Goal: Information Seeking & Learning: Learn about a topic

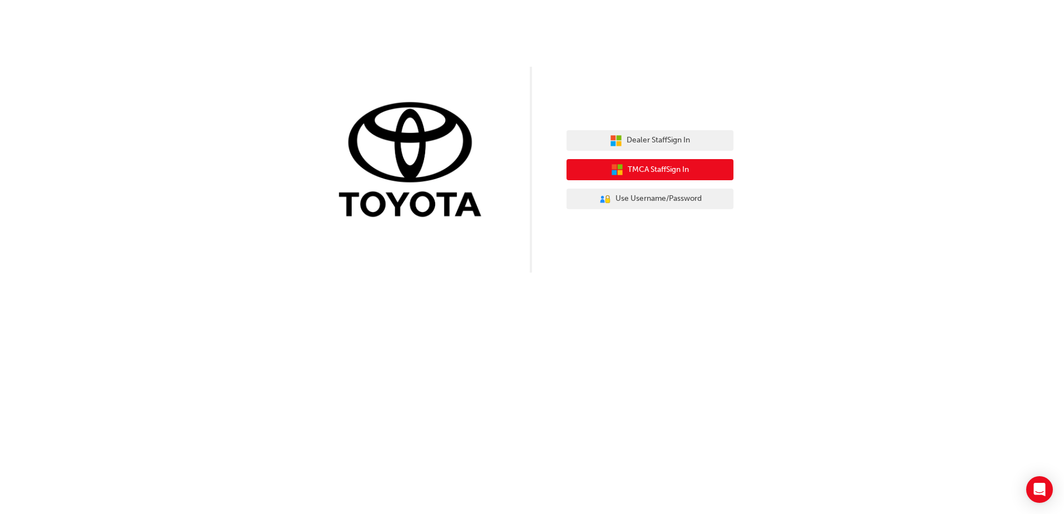
click at [643, 171] on span "TMCA Staff Sign In" at bounding box center [658, 170] width 61 height 13
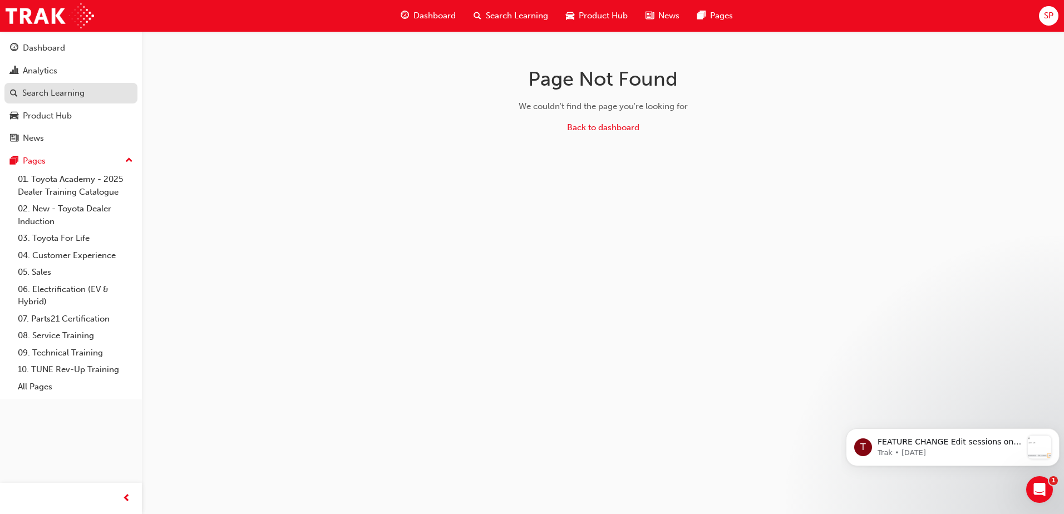
click at [43, 92] on div "Search Learning" at bounding box center [53, 93] width 62 height 13
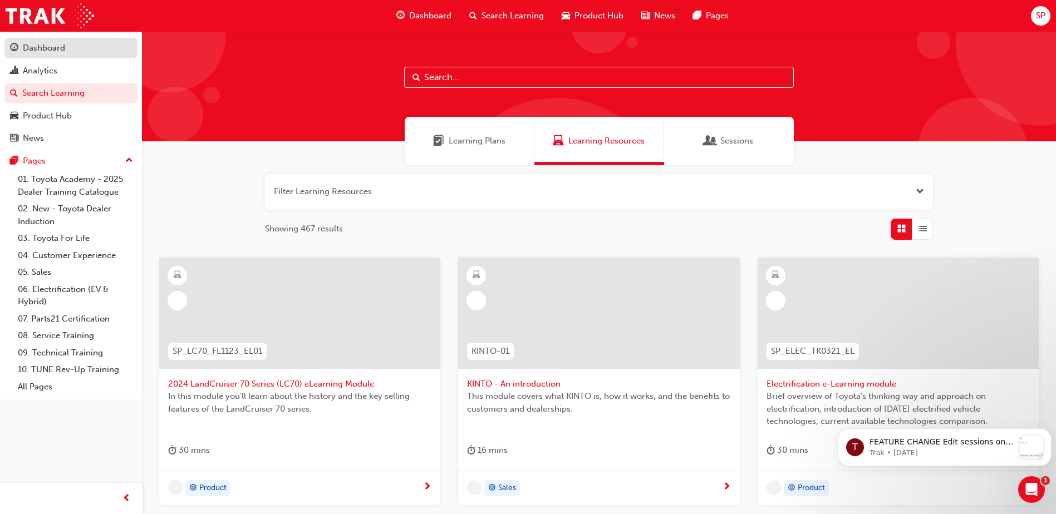
click at [49, 48] on div "Dashboard" at bounding box center [44, 48] width 42 height 13
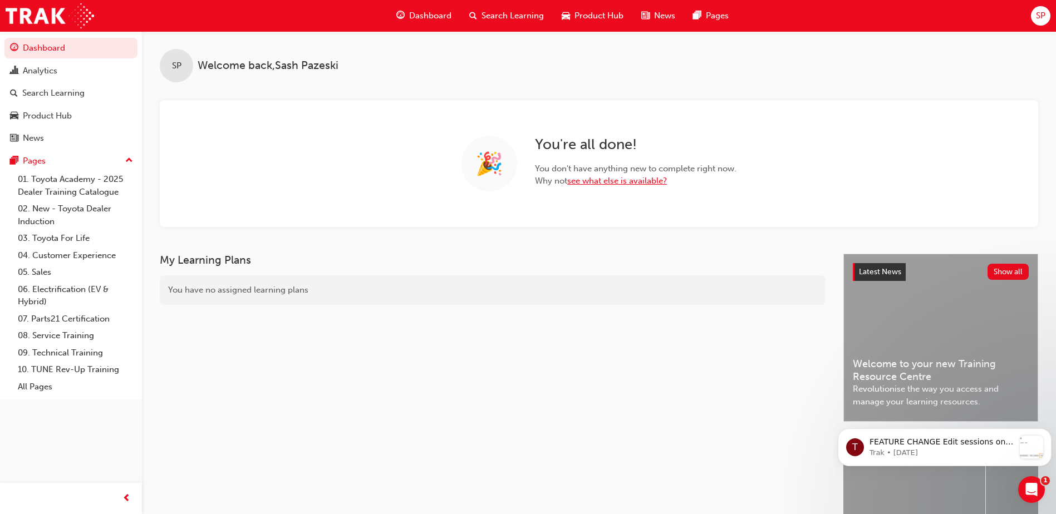
click at [610, 179] on link "see what else is available?" at bounding box center [617, 181] width 100 height 10
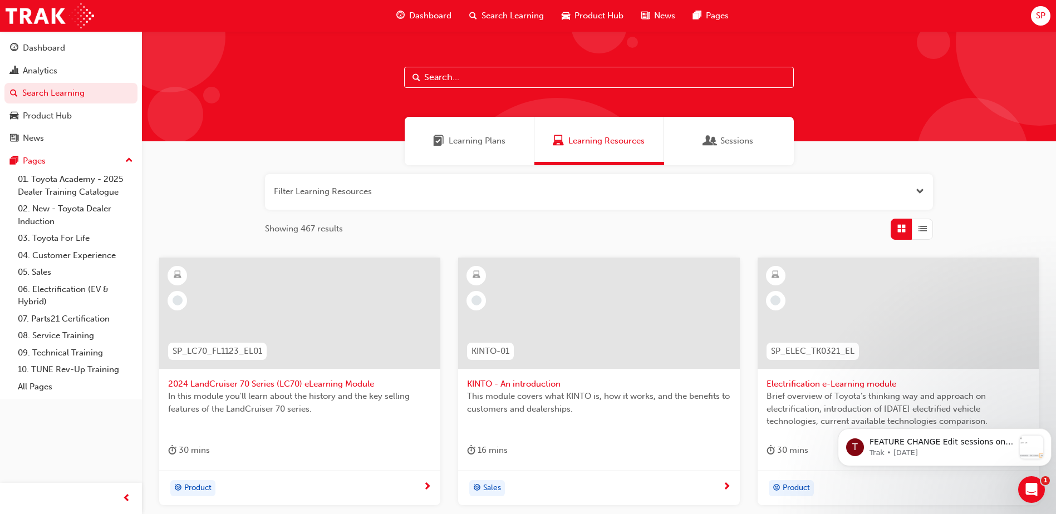
click at [519, 79] on input "text" at bounding box center [599, 77] width 390 height 21
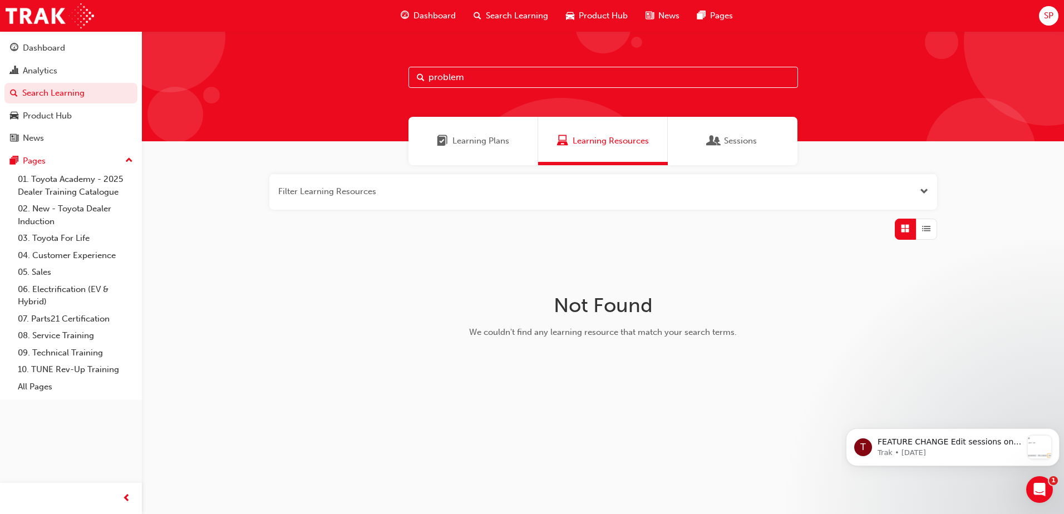
click at [475, 75] on input "problem" at bounding box center [603, 77] width 390 height 21
type input "p"
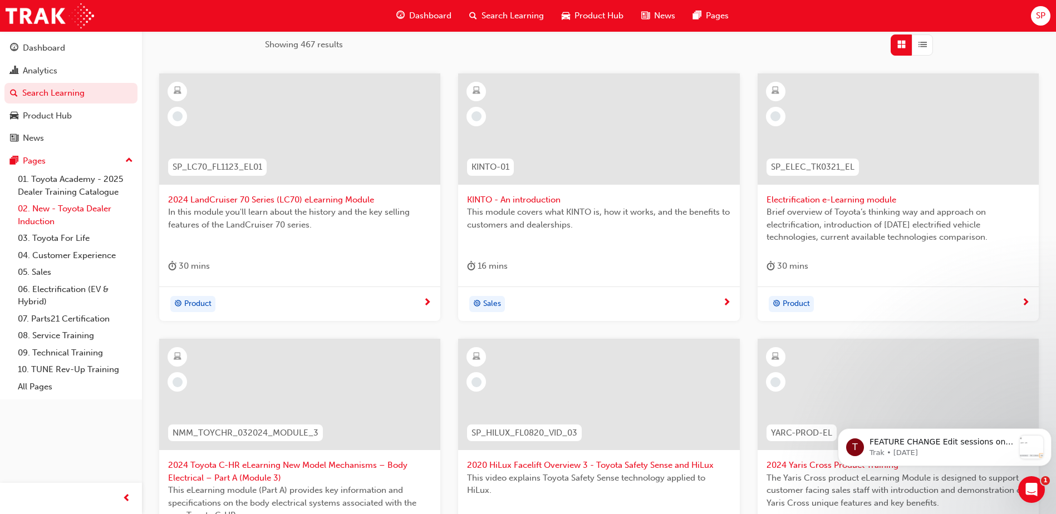
scroll to position [127, 0]
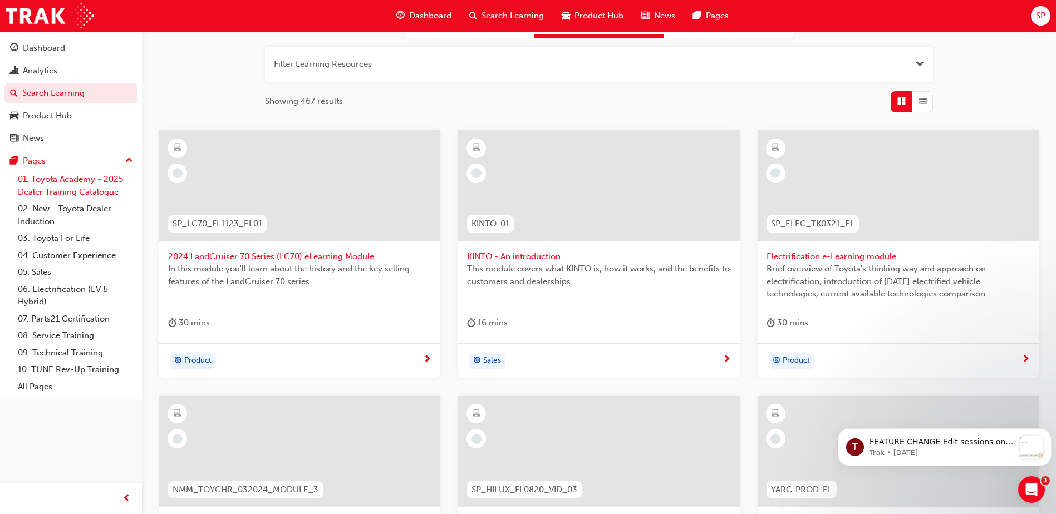
click at [62, 184] on link "01. Toyota Academy - 2025 Dealer Training Catalogue" at bounding box center [75, 185] width 124 height 29
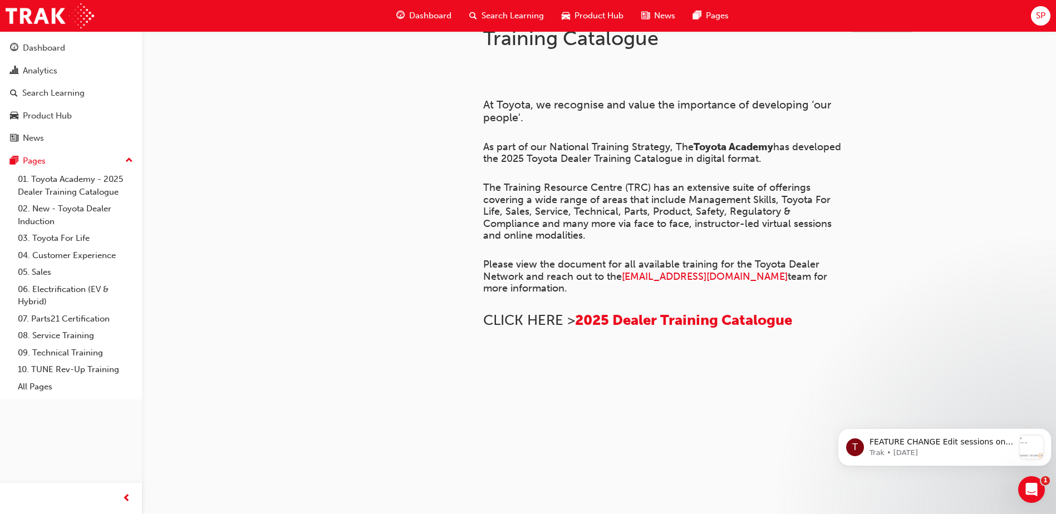
scroll to position [612, 0]
click at [58, 239] on link "03. Toyota For Life" at bounding box center [75, 238] width 124 height 17
